Goal: Task Accomplishment & Management: Manage account settings

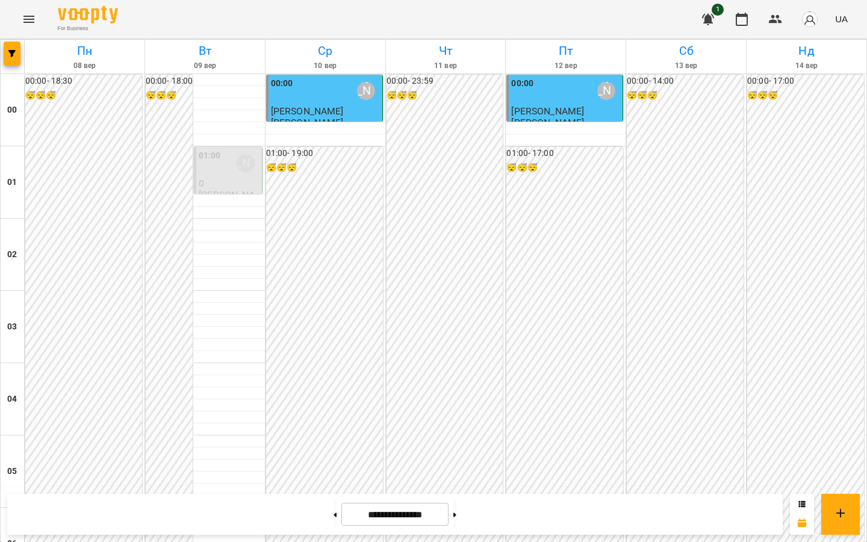
scroll to position [1183, 0]
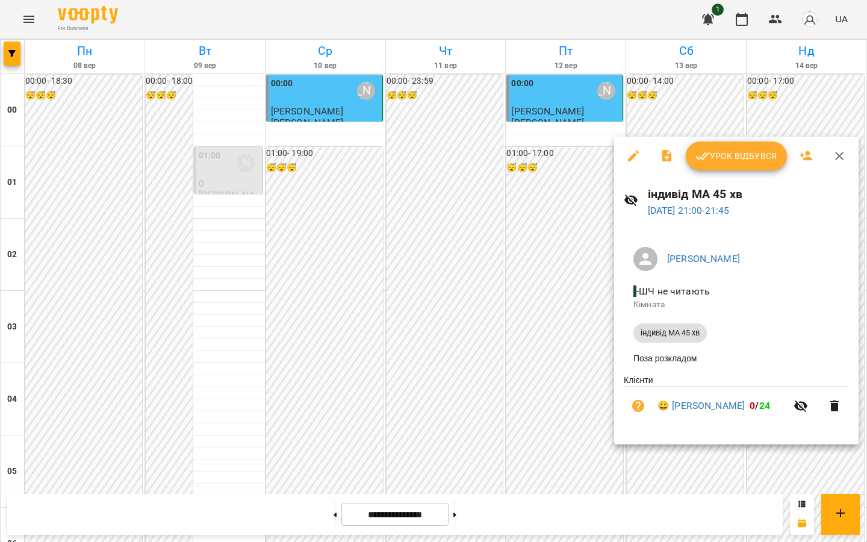
click at [714, 158] on span "Урок відбувся" at bounding box center [736, 156] width 82 height 14
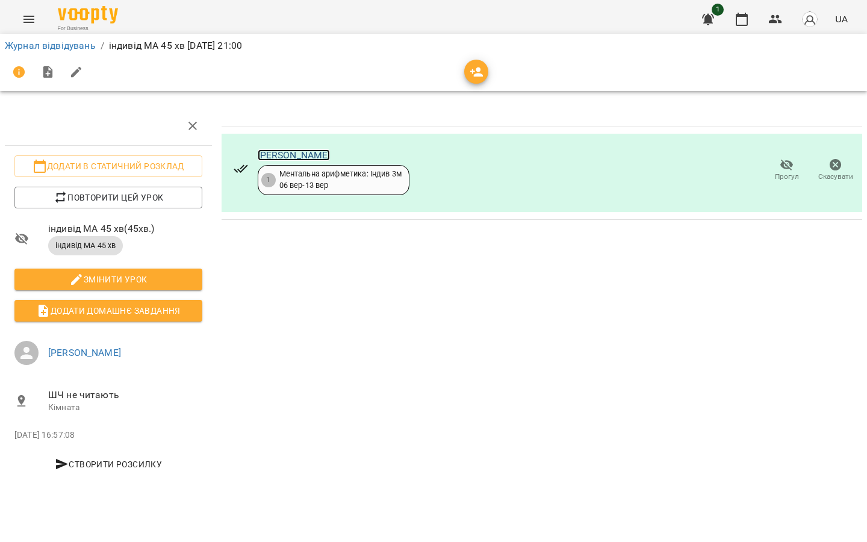
click at [272, 152] on link "[PERSON_NAME]" at bounding box center [294, 154] width 73 height 11
